Goal: Information Seeking & Learning: Find specific fact

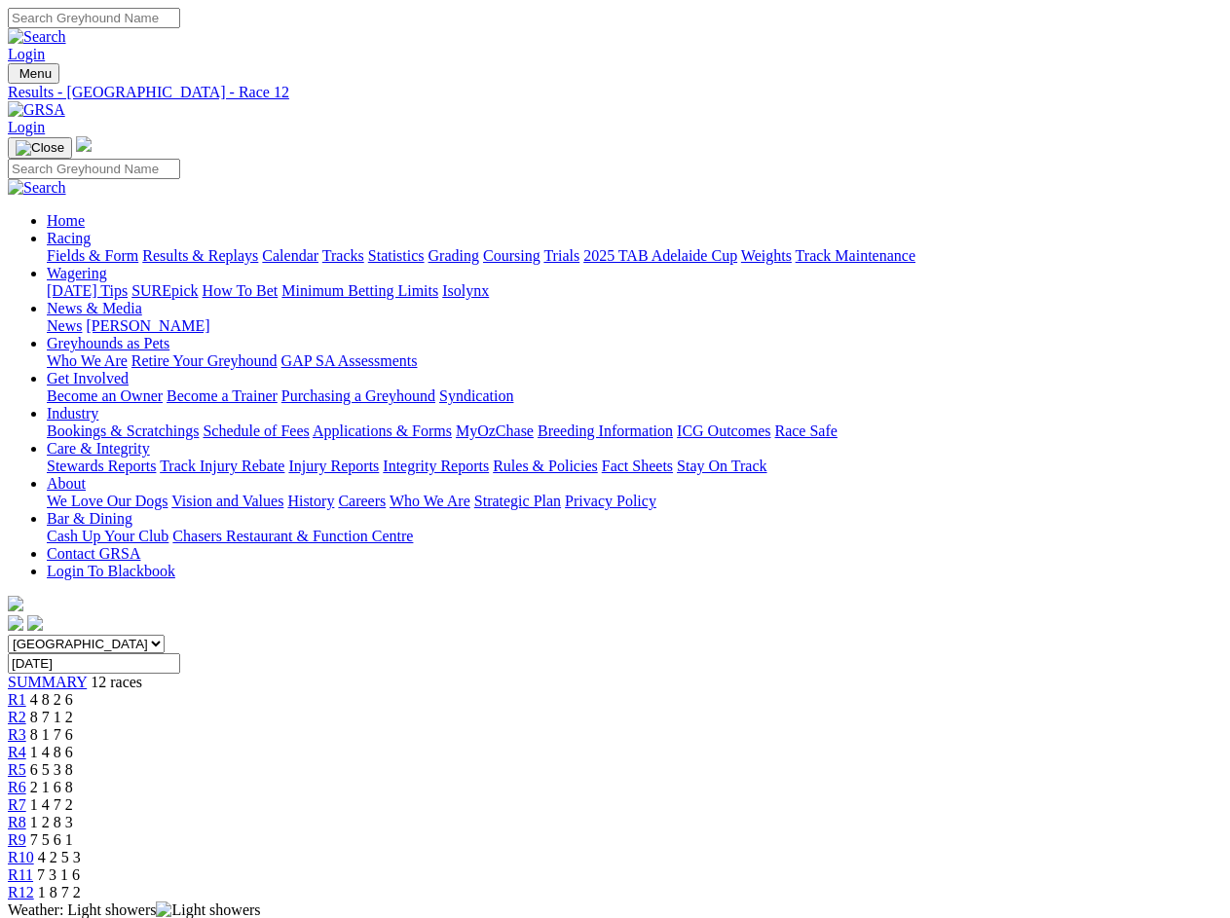
click at [132, 674] on div "SUMMARY 12 races" at bounding box center [615, 683] width 1214 height 18
click at [232, 691] on div "R1 4 8 2 6" at bounding box center [615, 700] width 1214 height 18
click at [312, 709] on div "R2 8 7 1 2" at bounding box center [615, 718] width 1214 height 18
click at [392, 727] on div "R3 8 1 7 6" at bounding box center [615, 736] width 1214 height 18
click at [472, 744] on div "R4 1 4 8 6" at bounding box center [615, 753] width 1214 height 18
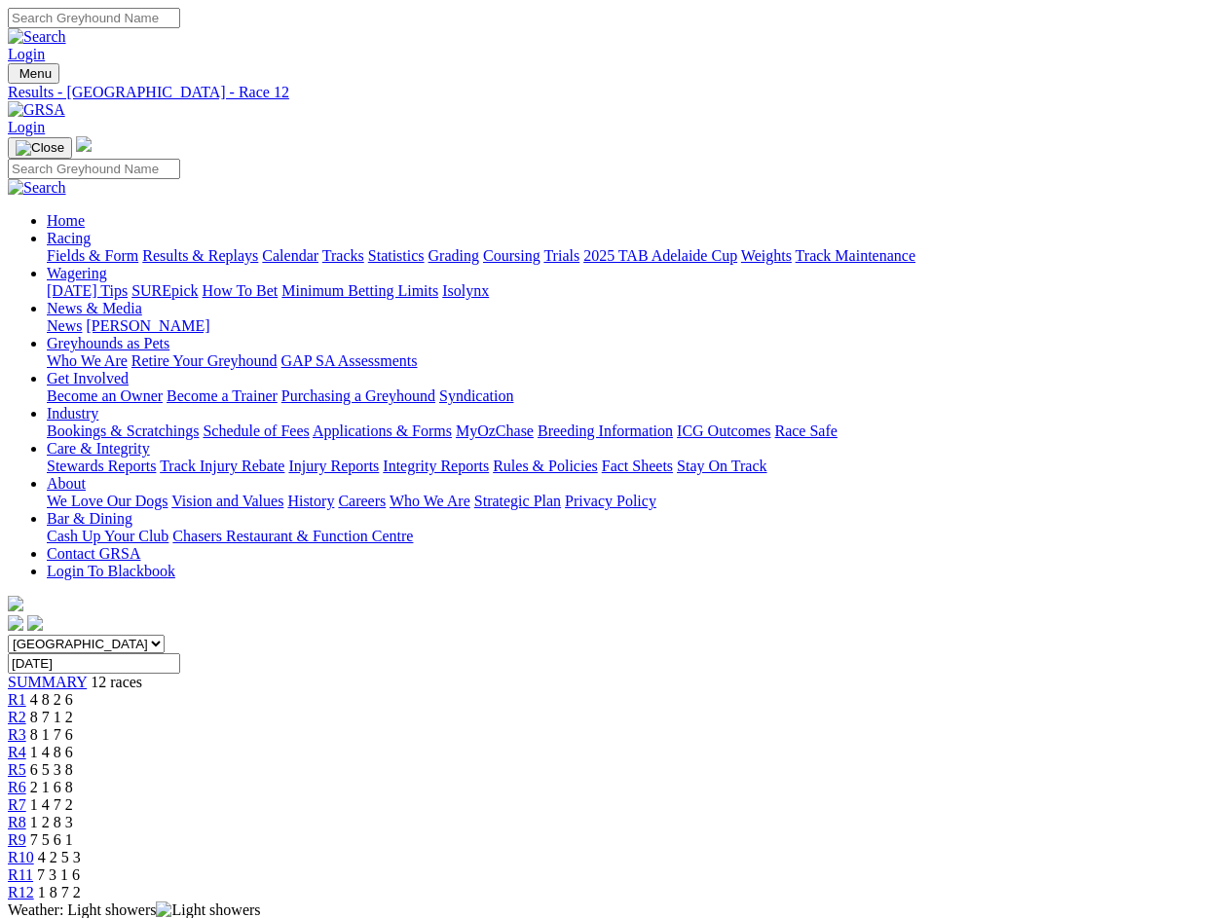
click at [553, 762] on div "R5 6 5 3 8" at bounding box center [615, 771] width 1214 height 18
click at [635, 779] on div "R6 2 1 6 8" at bounding box center [615, 788] width 1214 height 18
click at [715, 797] on div "R7 1 4 7 2" at bounding box center [615, 806] width 1214 height 18
click at [794, 814] on div "R8 1 2 8 3" at bounding box center [615, 823] width 1214 height 18
click at [874, 832] on div "R9 7 5 6 1" at bounding box center [615, 841] width 1214 height 18
